Goal: Task Accomplishment & Management: Use online tool/utility

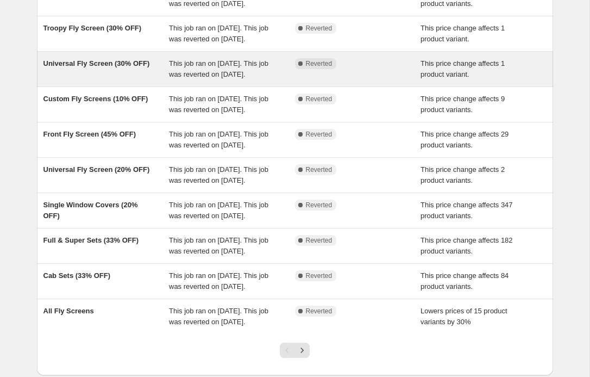
scroll to position [134, 0]
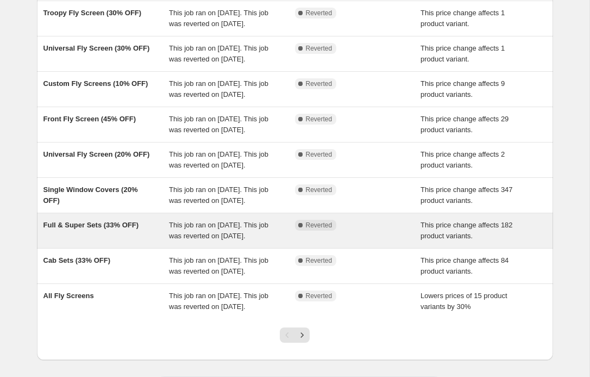
click at [130, 229] on span "Full & Super Sets (33% OFF)" at bounding box center [91, 225] width 96 height 8
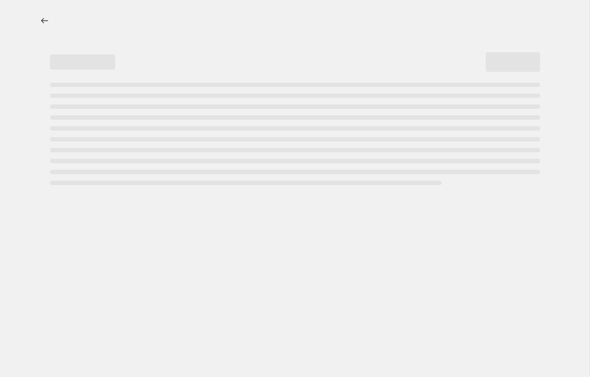
select select "pcap"
select select "no_change"
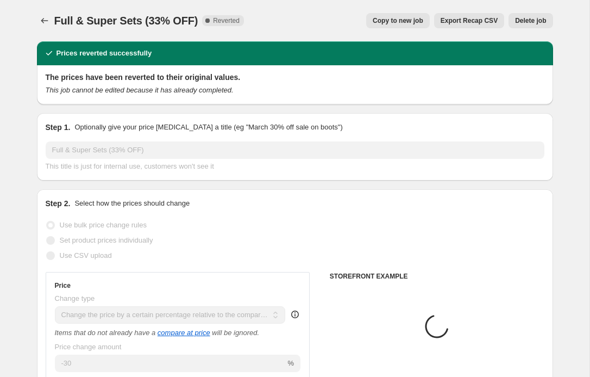
select select "collection"
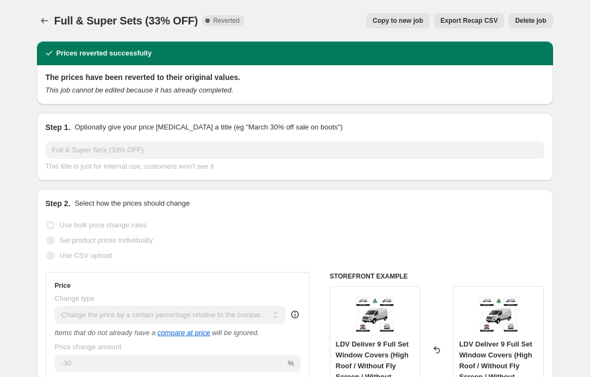
click at [400, 22] on span "Copy to new job" at bounding box center [398, 20] width 51 height 9
select select "pcap"
select select "no_change"
select select "collection"
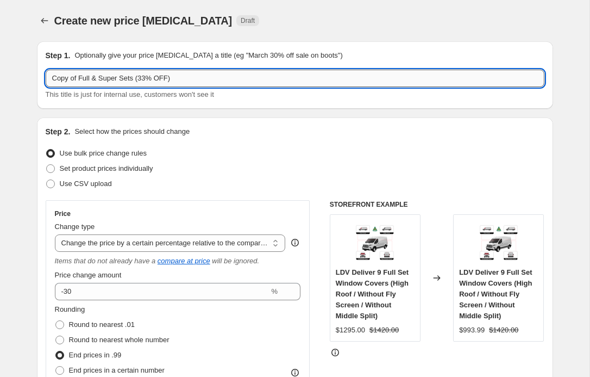
click at [153, 78] on input "Copy of Full & Super Sets (33% OFF)" at bounding box center [295, 78] width 499 height 17
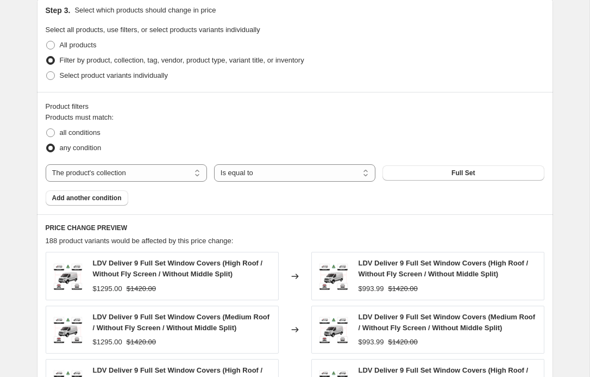
scroll to position [525, 0]
type input "Troopy Full Set"
click at [435, 170] on button "Full Set" at bounding box center [463, 173] width 161 height 15
click at [194, 174] on select "The product The product's collection The product's tag The product's vendor The…" at bounding box center [126, 173] width 161 height 17
select select "product"
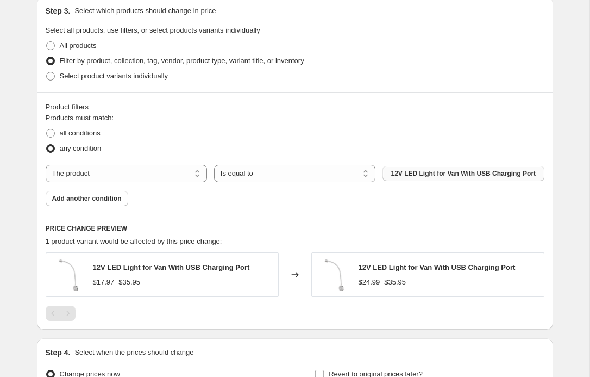
click at [437, 174] on span "12V LED Light for Van With USB Charging Port" at bounding box center [463, 173] width 145 height 9
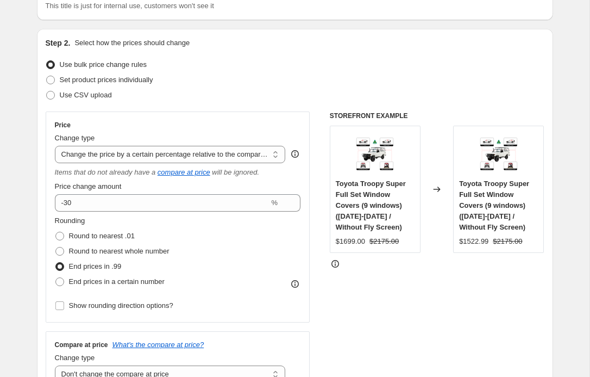
scroll to position [0, 0]
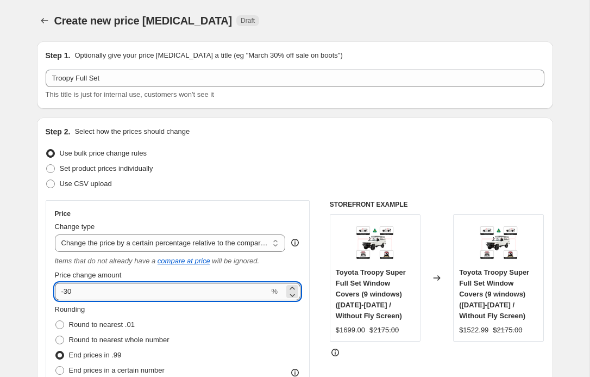
click at [112, 291] on input "-30" at bounding box center [162, 291] width 215 height 17
click at [255, 189] on div "Use CSV upload" at bounding box center [295, 183] width 499 height 15
click at [135, 295] on input "-30.5" at bounding box center [162, 291] width 215 height 17
click at [207, 188] on div "Use CSV upload" at bounding box center [295, 183] width 499 height 15
click at [130, 292] on input "-30.7" at bounding box center [162, 291] width 215 height 17
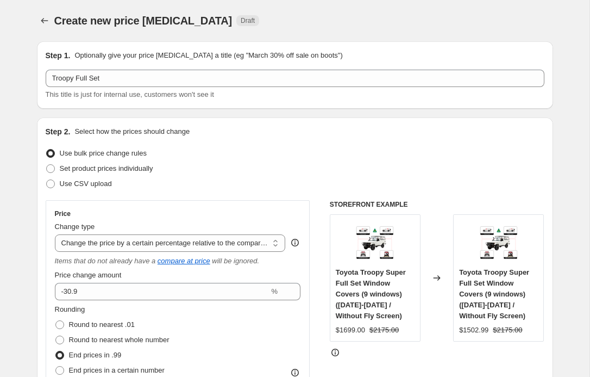
click at [203, 208] on div "Price Change type Change the price to a certain amount Change the price by a ce…" at bounding box center [178, 305] width 265 height 211
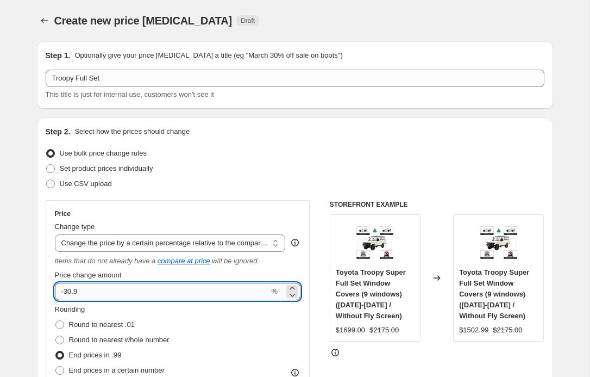
click at [116, 294] on input "-30.9" at bounding box center [162, 291] width 215 height 17
click at [248, 172] on div "Set product prices individually" at bounding box center [295, 168] width 499 height 15
click at [154, 291] on input "-31" at bounding box center [162, 291] width 215 height 17
click at [246, 165] on div "Set product prices individually" at bounding box center [295, 168] width 499 height 15
click at [80, 295] on input "-31.2" at bounding box center [162, 291] width 215 height 17
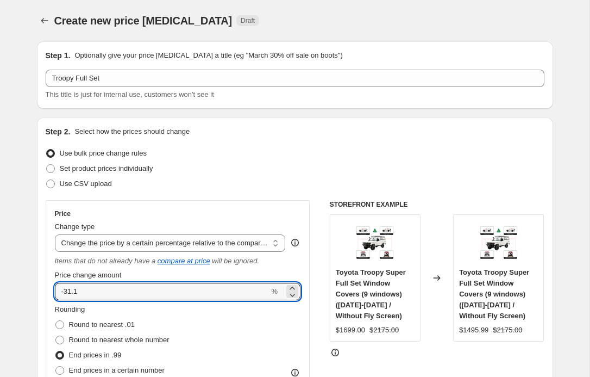
click at [197, 169] on div "Set product prices individually" at bounding box center [295, 168] width 499 height 15
click at [80, 290] on input "-31.1" at bounding box center [162, 291] width 215 height 17
type input "-31.2"
click at [220, 160] on div "Use bulk price change rules" at bounding box center [295, 153] width 499 height 15
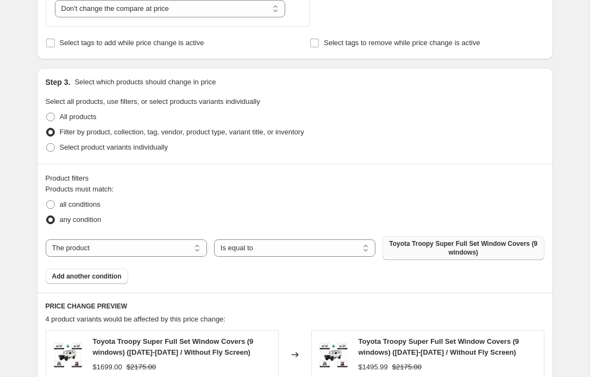
scroll to position [533, 0]
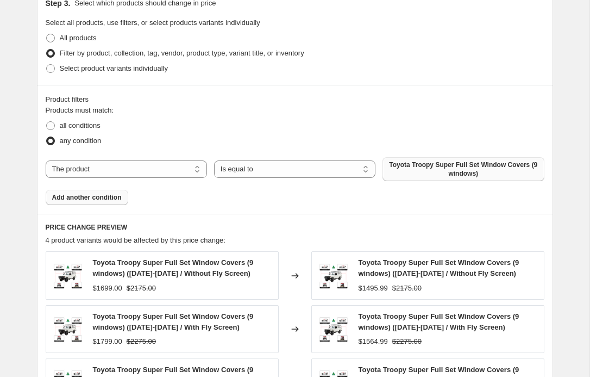
click at [115, 193] on span "Add another condition" at bounding box center [87, 197] width 70 height 9
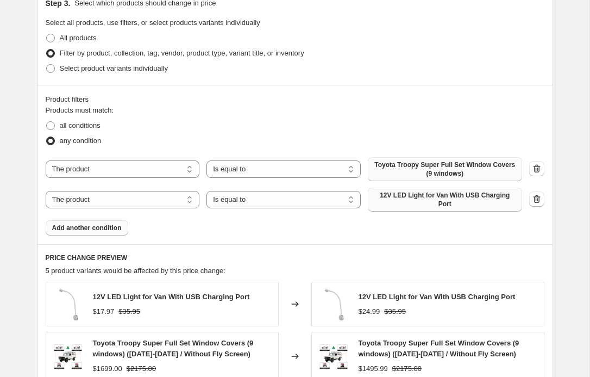
click at [410, 201] on span "12V LED Light for Van With USB Charging Port" at bounding box center [445, 199] width 141 height 17
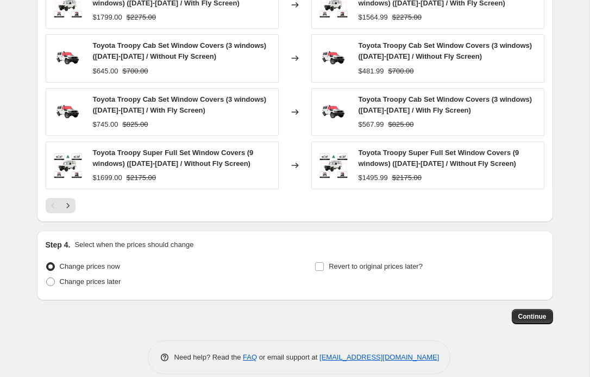
scroll to position [900, 0]
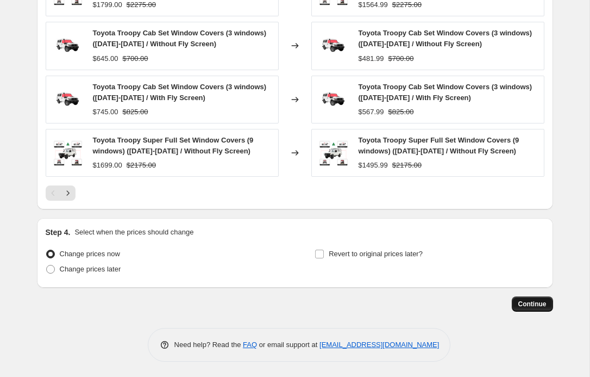
click at [526, 302] on span "Continue" at bounding box center [533, 304] width 28 height 9
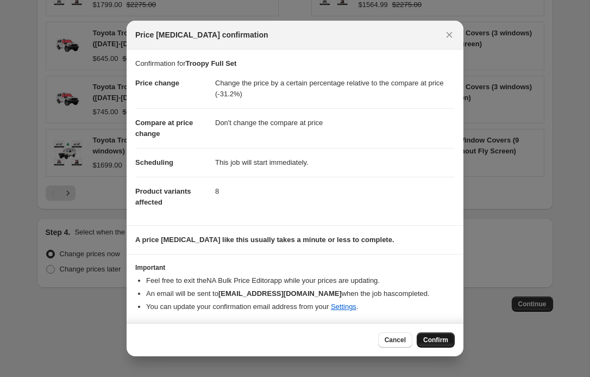
click at [435, 339] on span "Confirm" at bounding box center [435, 339] width 25 height 9
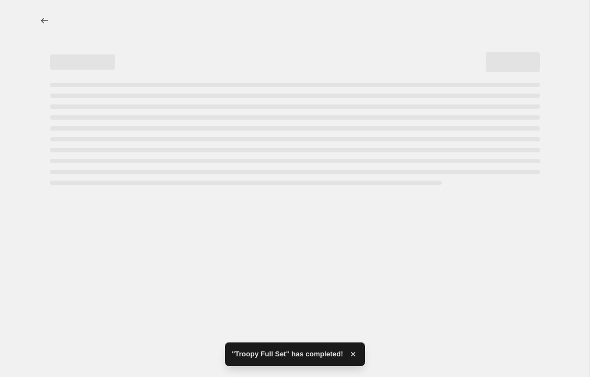
select select "pcap"
select select "no_change"
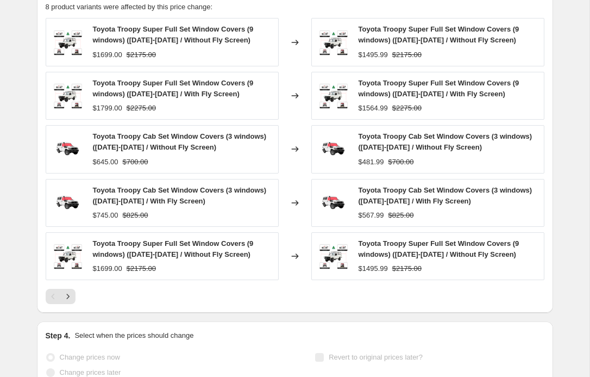
scroll to position [0, 0]
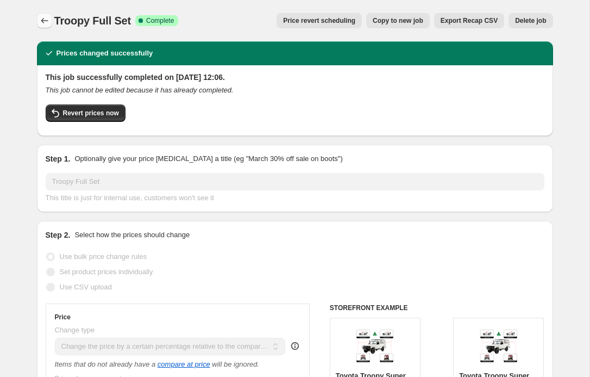
click at [42, 18] on icon "Price change jobs" at bounding box center [44, 20] width 11 height 11
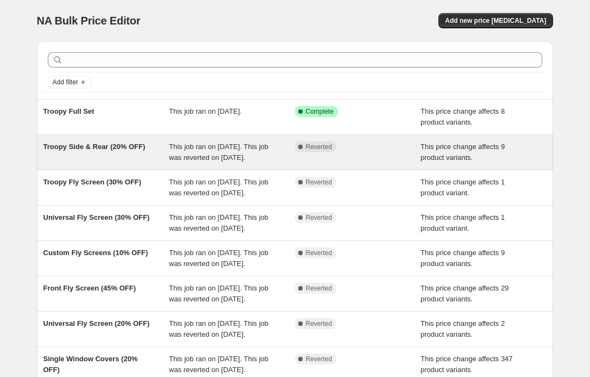
click at [126, 158] on div "Troopy Side & Rear (20% OFF)" at bounding box center [106, 152] width 126 height 22
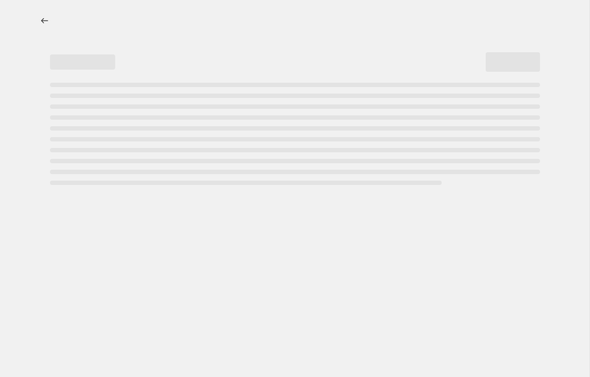
select select "pcap"
select select "no_change"
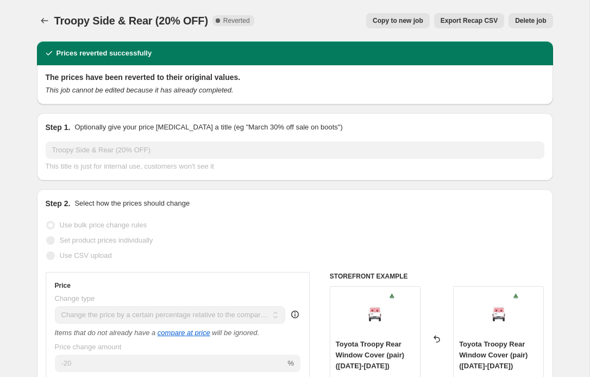
click at [398, 23] on span "Copy to new job" at bounding box center [398, 20] width 51 height 9
select select "pcap"
select select "no_change"
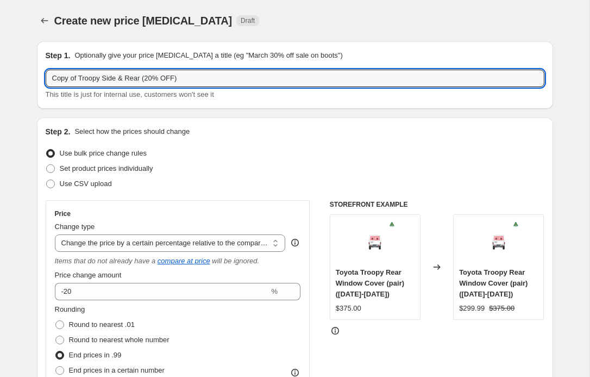
drag, startPoint x: 81, startPoint y: 75, endPoint x: 37, endPoint y: 72, distance: 44.2
click at [37, 72] on div "Step 1. Optionally give your price [MEDICAL_DATA] a title (eg "March 30% off sa…" at bounding box center [295, 74] width 516 height 67
drag, startPoint x: 117, startPoint y: 76, endPoint x: 80, endPoint y: 74, distance: 37.0
click at [80, 74] on input "Troopy Side & Rear (20% OFF)" at bounding box center [295, 78] width 499 height 17
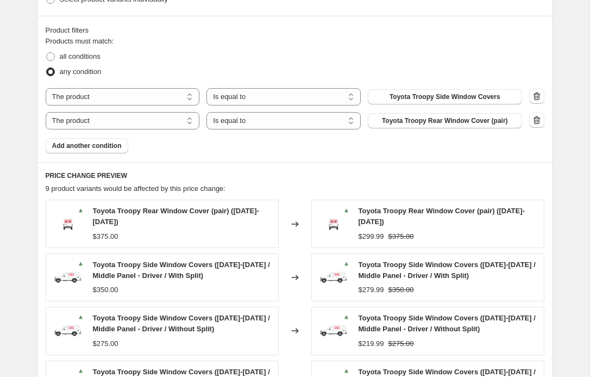
scroll to position [605, 0]
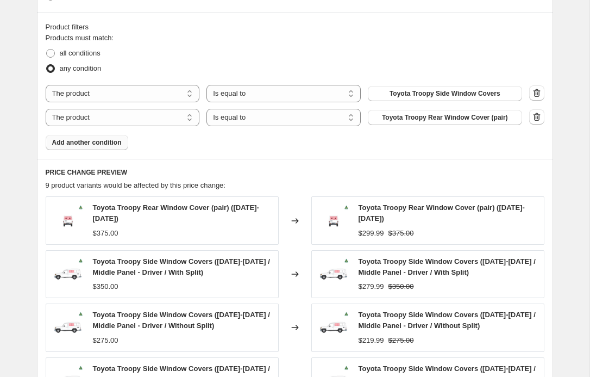
type input "Troopy Single ones (20% OFF)"
click at [99, 144] on span "Add another condition" at bounding box center [87, 142] width 70 height 9
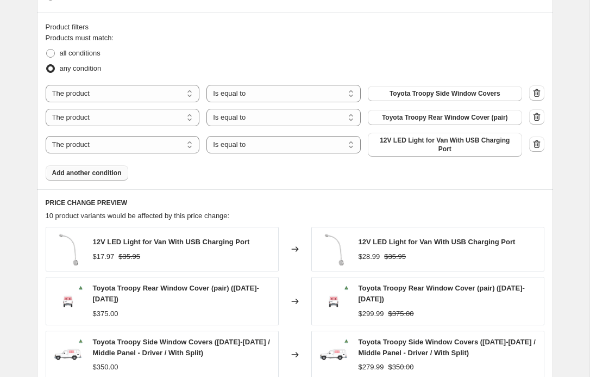
click at [99, 174] on span "Add another condition" at bounding box center [87, 173] width 70 height 9
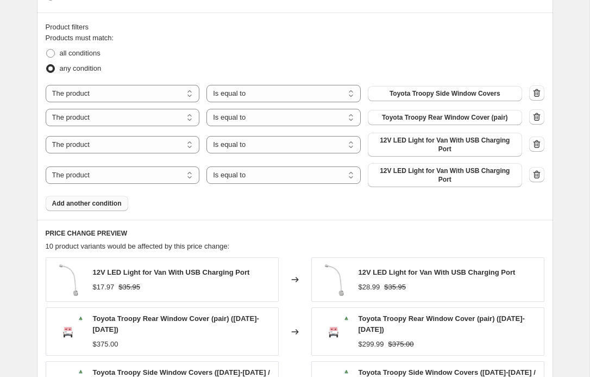
click at [97, 200] on span "Add another condition" at bounding box center [87, 203] width 70 height 9
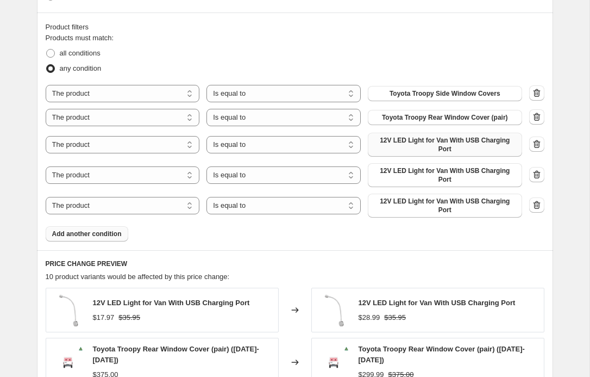
click at [410, 142] on span "12V LED Light for Van With USB Charging Port" at bounding box center [445, 144] width 141 height 17
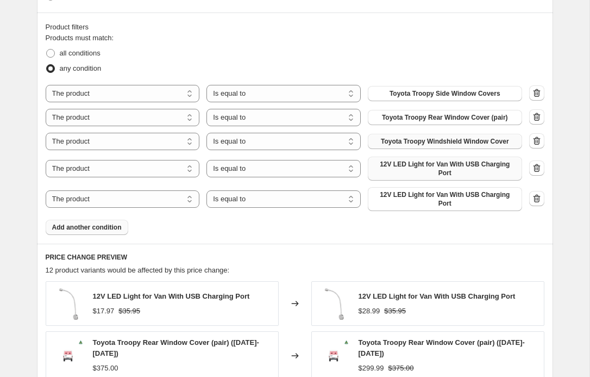
click at [426, 169] on span "12V LED Light for Van With USB Charging Port" at bounding box center [445, 168] width 141 height 17
click at [402, 193] on span "12V LED Light for Van With USB Charging Port" at bounding box center [445, 198] width 141 height 17
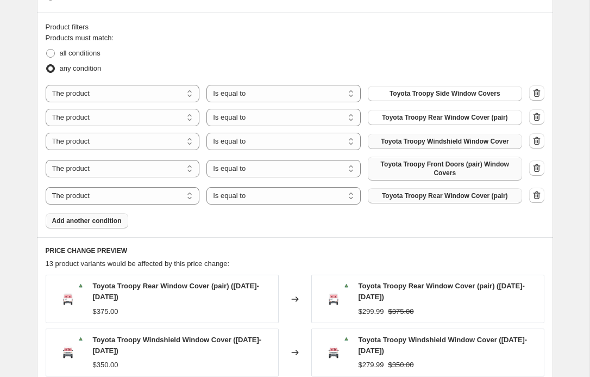
click at [479, 196] on span "Toyota Troopy Rear Window Cover (pair)" at bounding box center [445, 195] width 126 height 9
click at [107, 222] on span "Add another condition" at bounding box center [87, 220] width 70 height 9
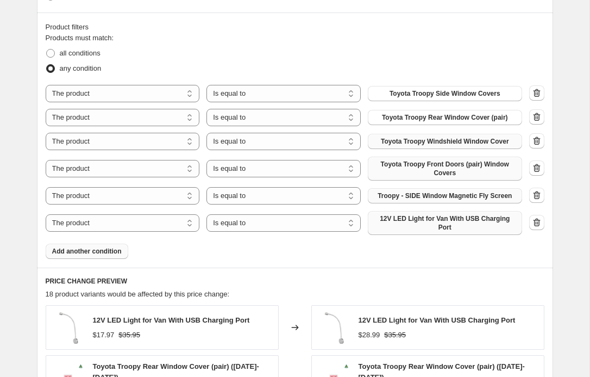
click at [427, 225] on span "12V LED Light for Van With USB Charging Port" at bounding box center [445, 222] width 141 height 17
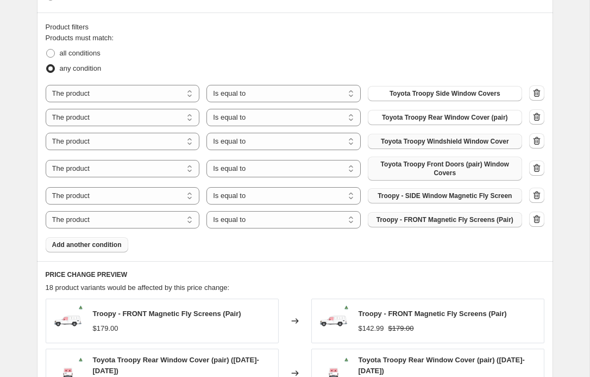
click at [113, 245] on span "Add another condition" at bounding box center [87, 244] width 70 height 9
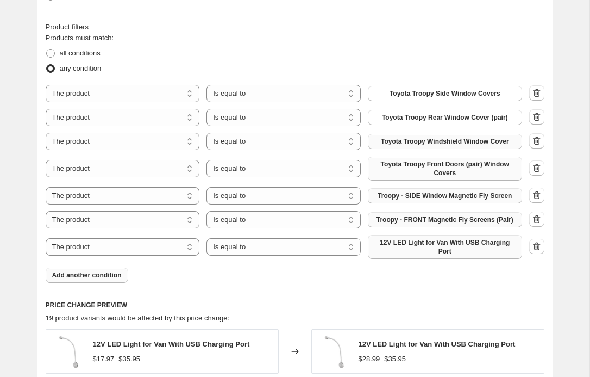
click at [421, 250] on span "12V LED Light for Van With USB Charging Port" at bounding box center [445, 246] width 141 height 17
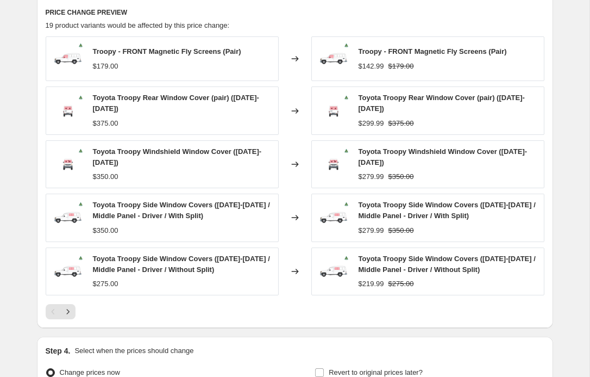
scroll to position [892, 0]
click at [71, 307] on icon "Next" at bounding box center [68, 311] width 11 height 11
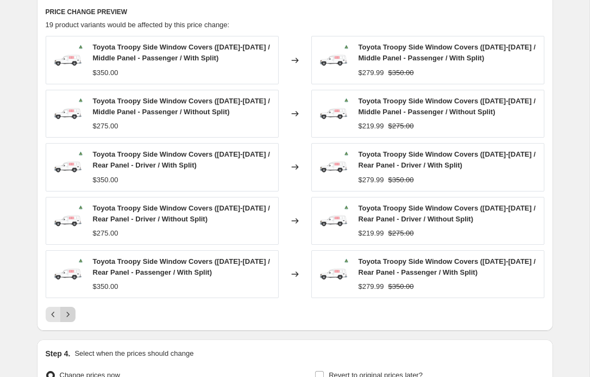
click at [71, 307] on button "Next" at bounding box center [67, 314] width 15 height 15
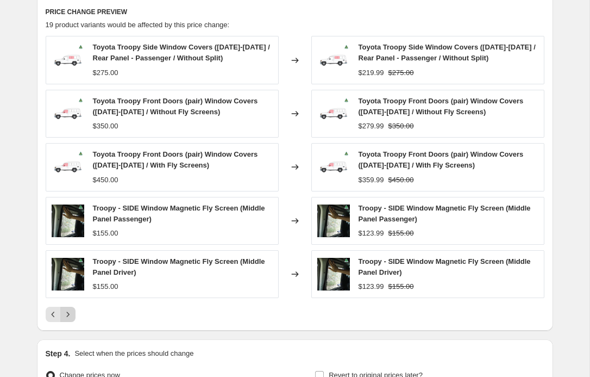
click at [71, 307] on button "Next" at bounding box center [67, 314] width 15 height 15
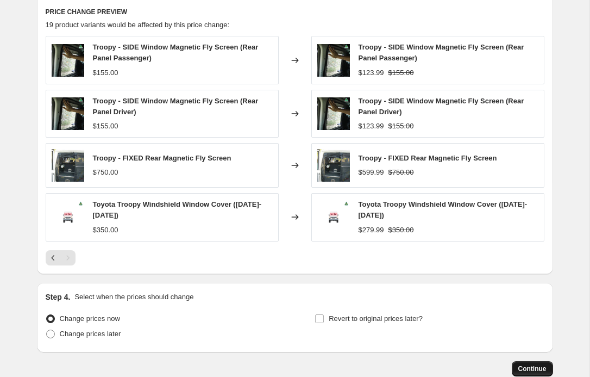
click at [520, 366] on span "Continue" at bounding box center [533, 368] width 28 height 9
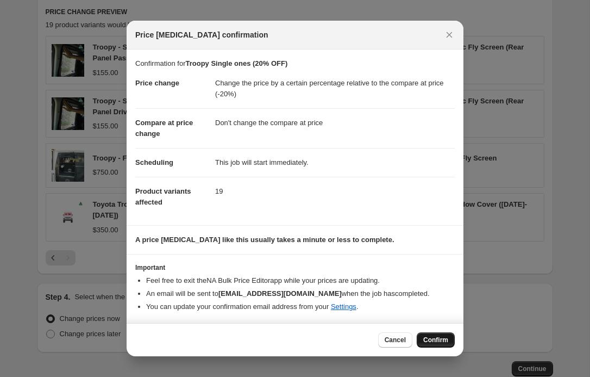
click at [429, 335] on span "Confirm" at bounding box center [435, 339] width 25 height 9
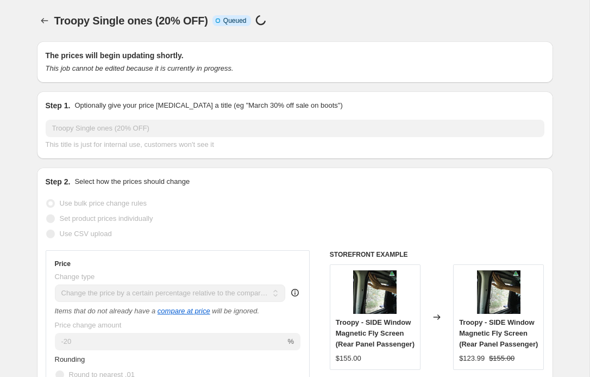
scroll to position [892, 0]
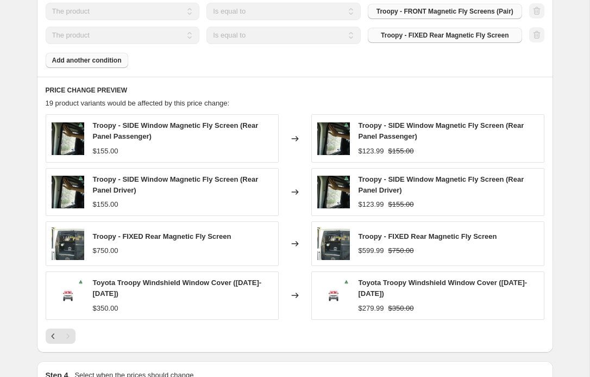
select select "pcap"
select select "no_change"
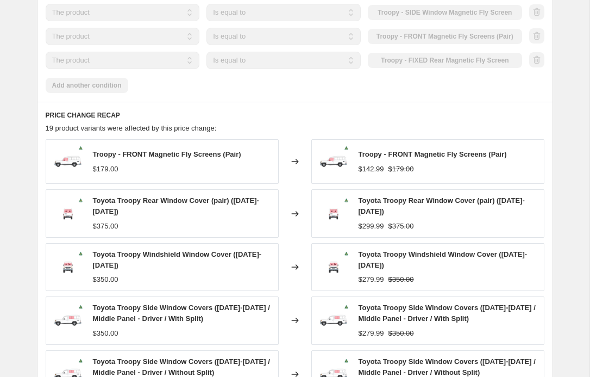
scroll to position [0, 0]
